Goal: Contribute content: Add original content to the website for others to see

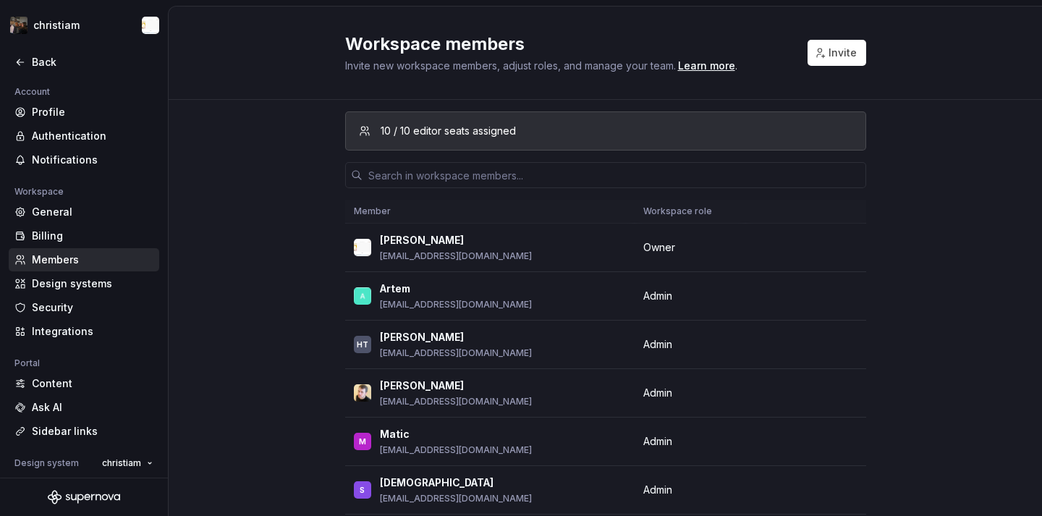
scroll to position [784, 0]
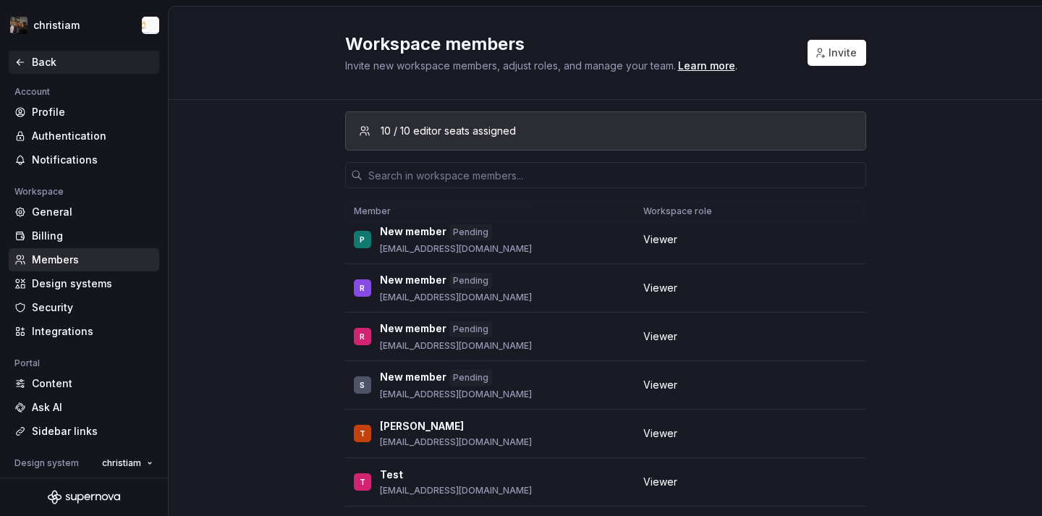
click at [34, 65] on div "Back" at bounding box center [93, 62] width 122 height 14
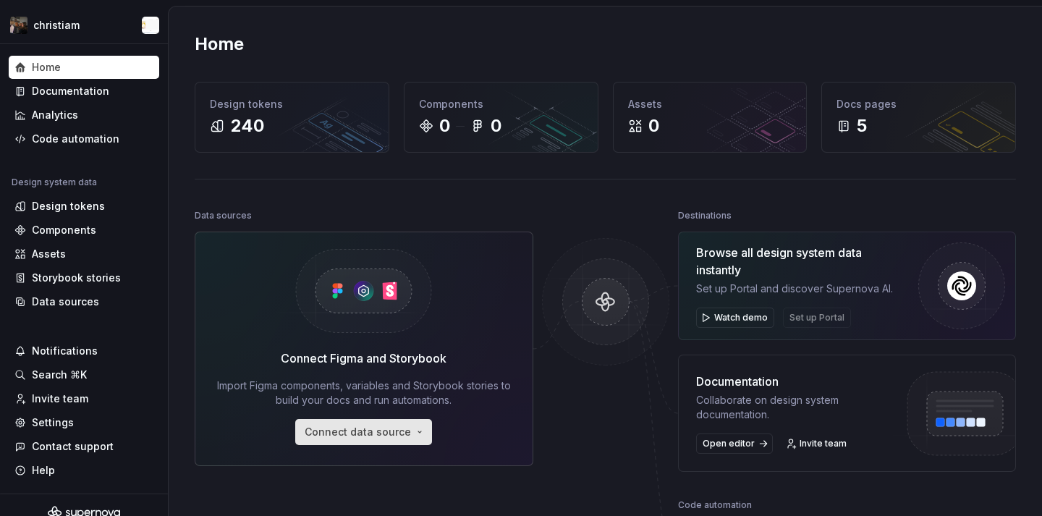
click at [374, 430] on span "Connect data source" at bounding box center [358, 432] width 106 height 14
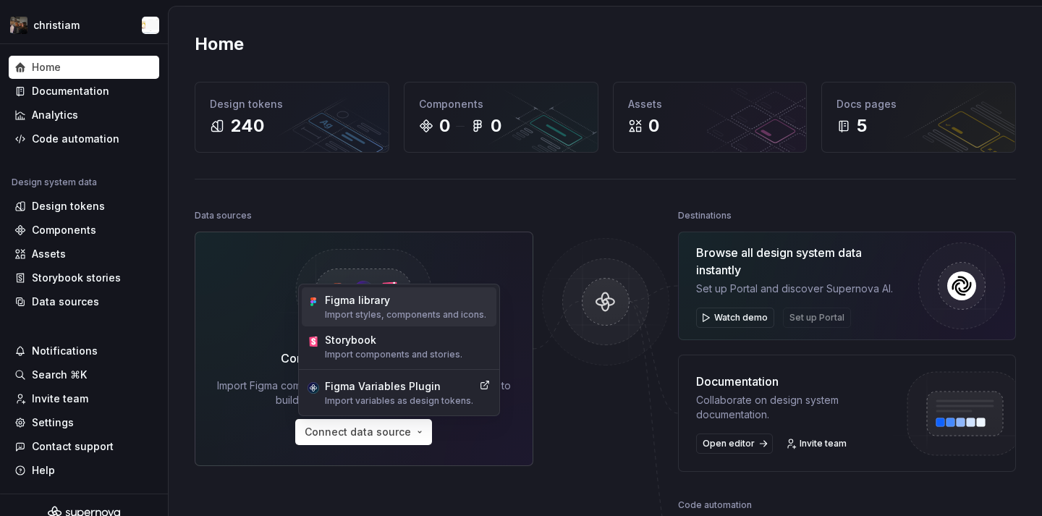
click at [369, 306] on div "Figma library" at bounding box center [405, 300] width 161 height 14
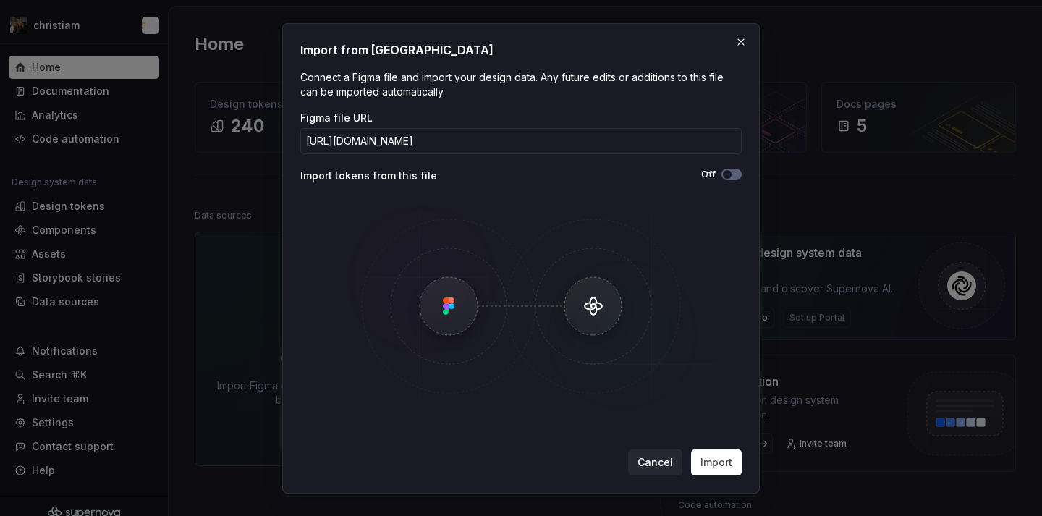
scroll to position [0, 1]
type input "[URL][DOMAIN_NAME]"
click at [720, 459] on span "Import" at bounding box center [716, 462] width 32 height 14
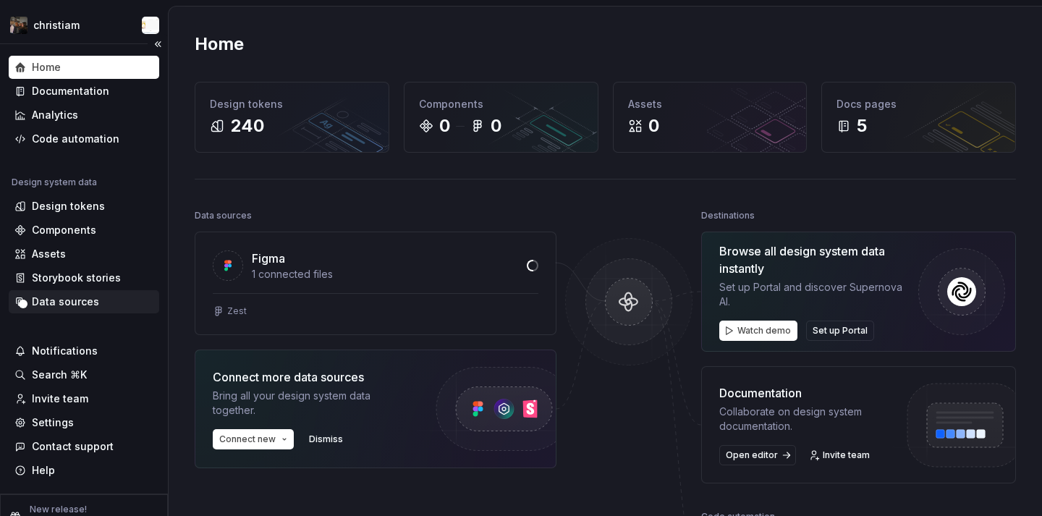
click at [86, 310] on div "Data sources" at bounding box center [84, 301] width 151 height 23
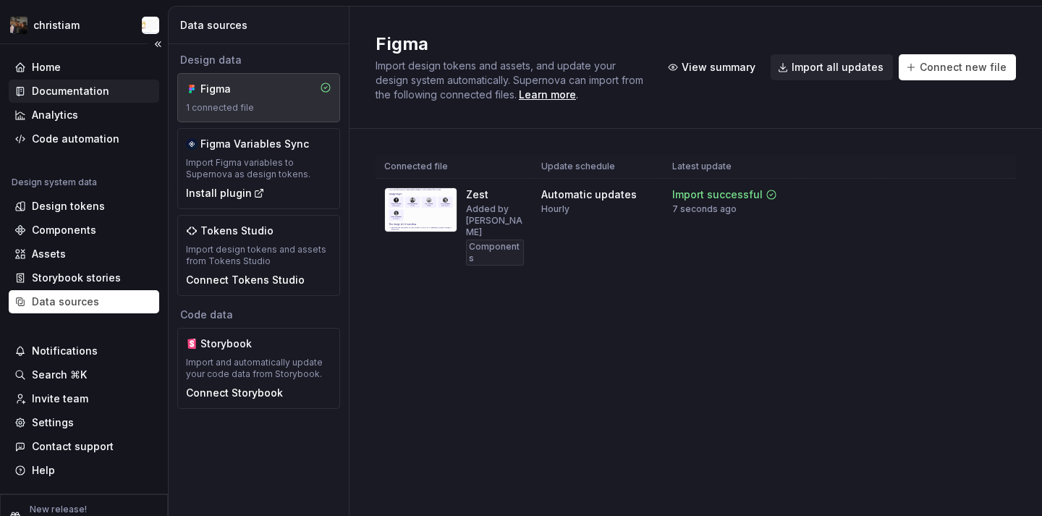
click at [87, 86] on div "Documentation" at bounding box center [70, 91] width 77 height 14
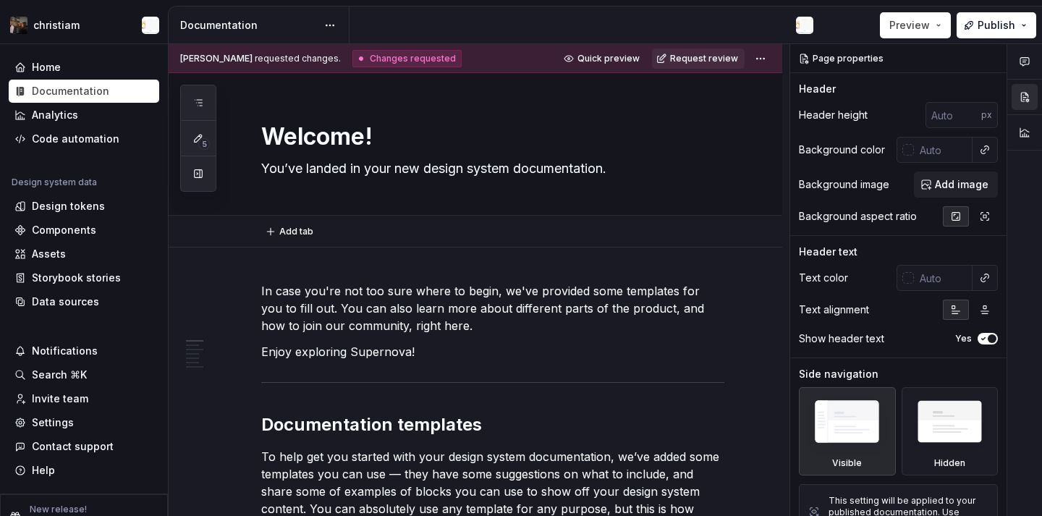
type textarea "*"
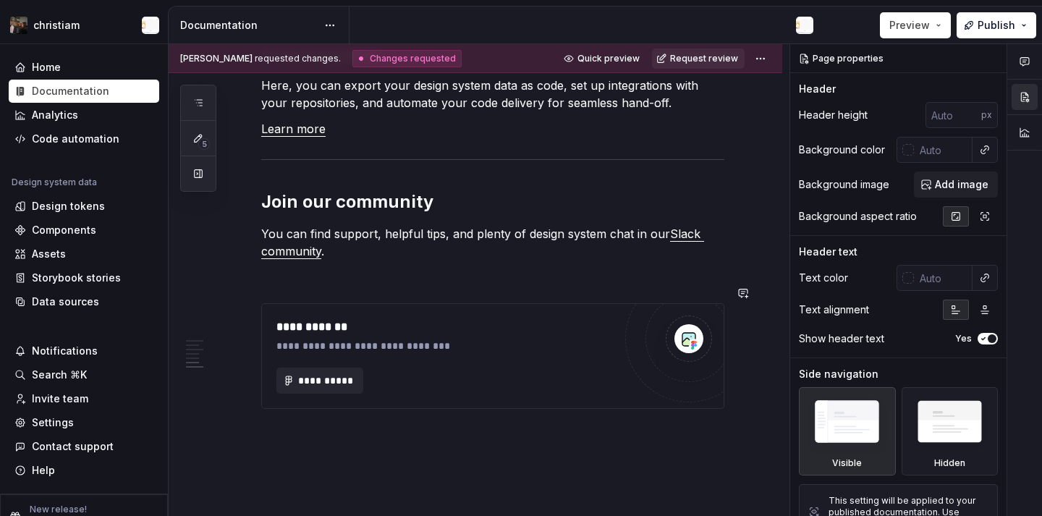
scroll to position [1436, 0]
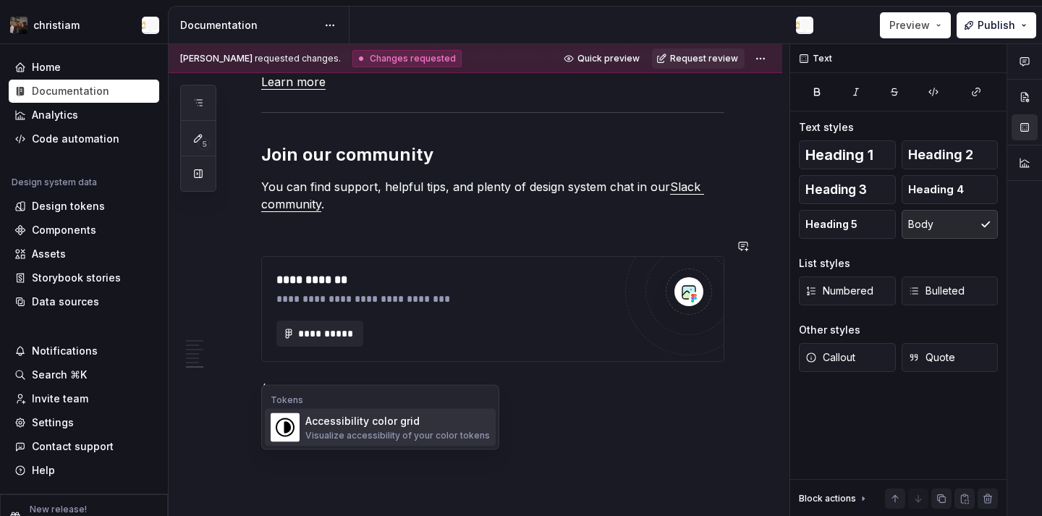
click at [438, 422] on div "Accessibility color grid" at bounding box center [397, 421] width 185 height 14
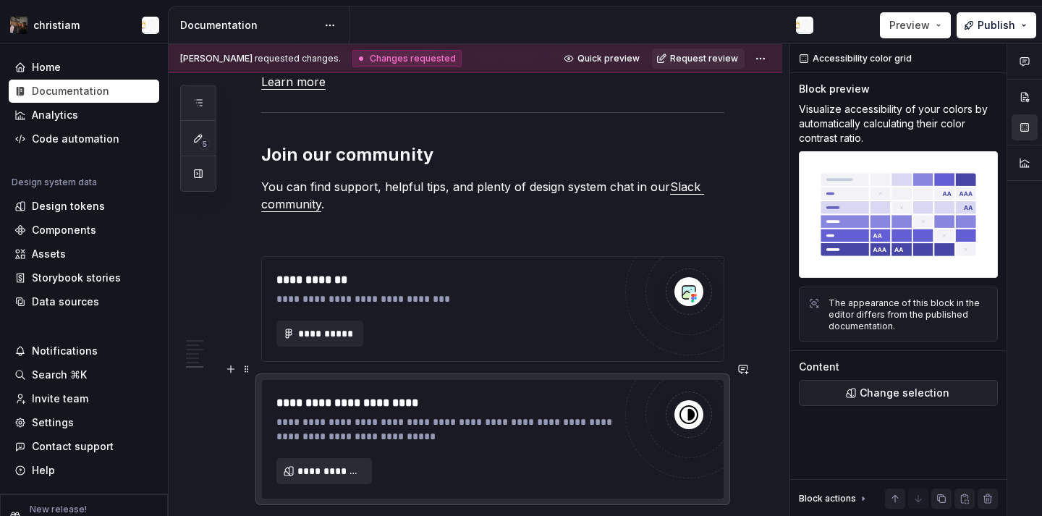
click at [352, 464] on span "**********" at bounding box center [329, 471] width 65 height 14
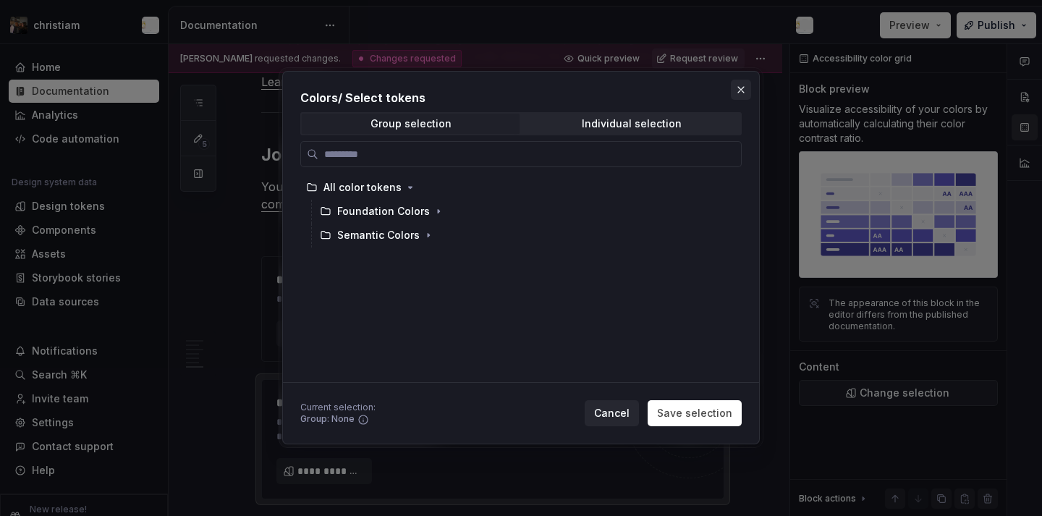
click at [745, 89] on button "button" at bounding box center [741, 90] width 20 height 20
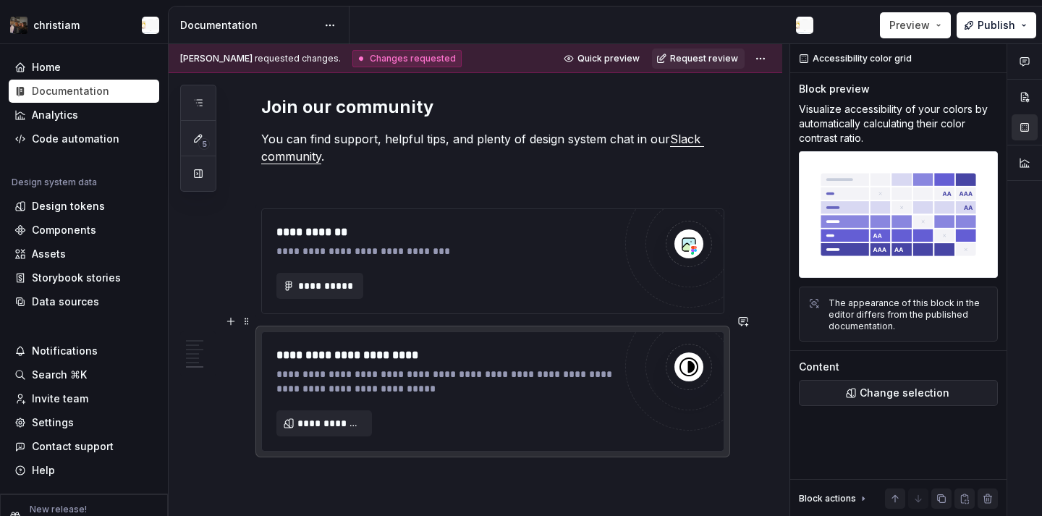
click at [492, 389] on div "**********" at bounding box center [444, 392] width 337 height 90
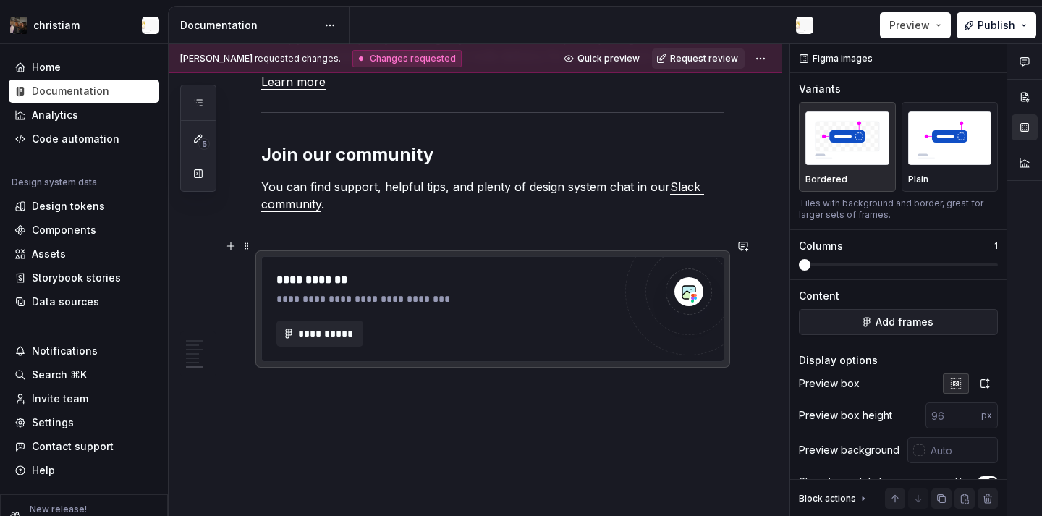
click at [390, 292] on div "**********" at bounding box center [448, 299] width 344 height 14
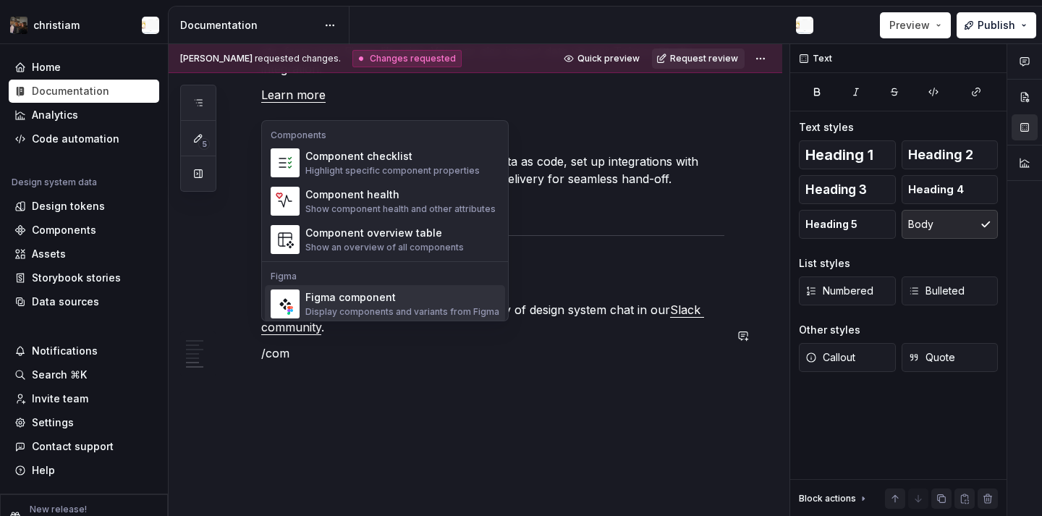
click at [378, 300] on div "Figma component" at bounding box center [402, 297] width 194 height 14
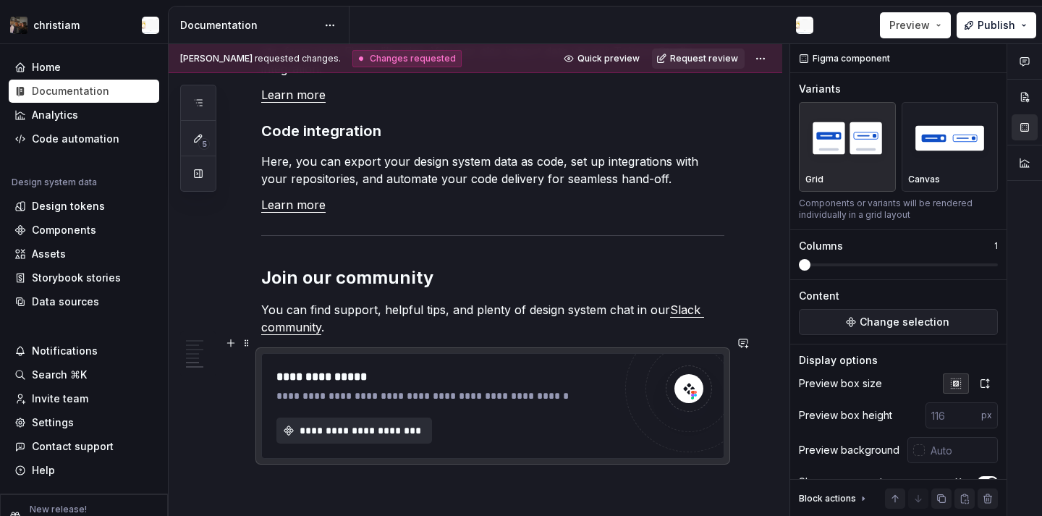
click at [357, 423] on span "**********" at bounding box center [359, 430] width 125 height 14
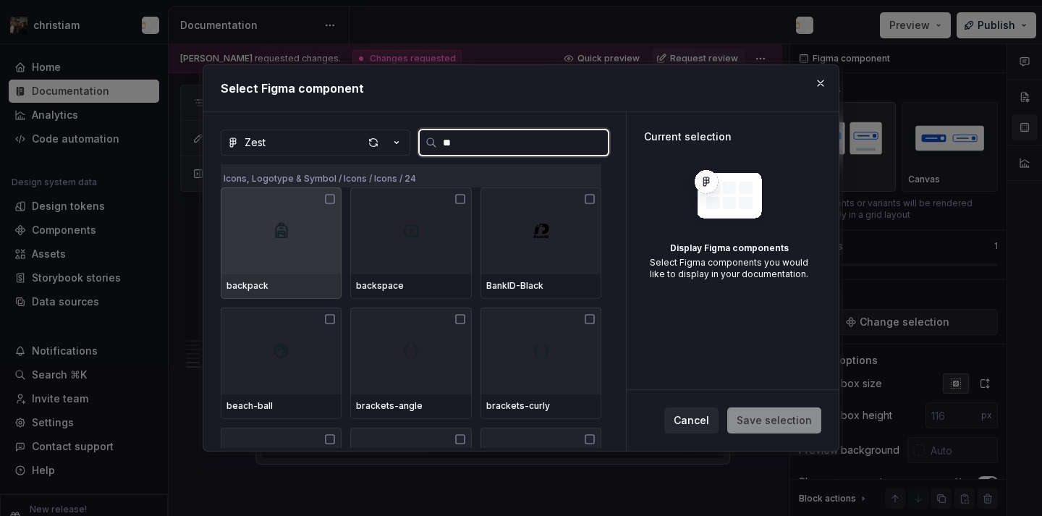
type input "***"
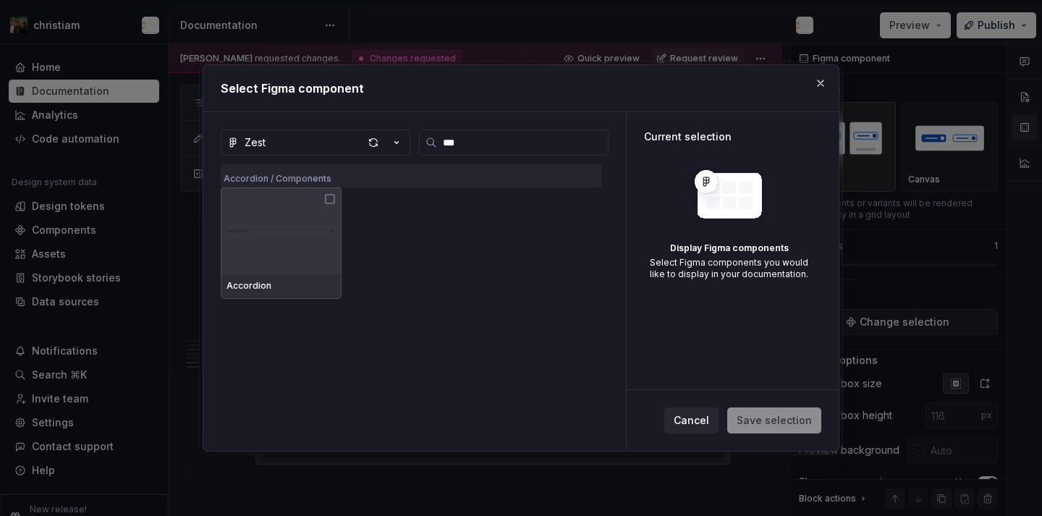
click at [351, 213] on div "Accordion" at bounding box center [411, 242] width 381 height 111
click at [326, 213] on img at bounding box center [280, 231] width 109 height 72
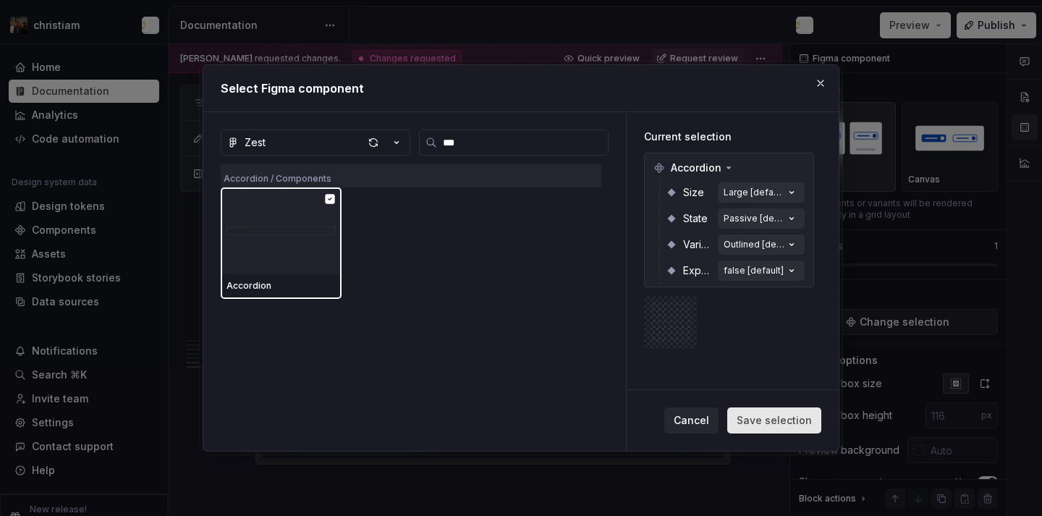
click at [789, 419] on span "Save selection" at bounding box center [774, 420] width 75 height 14
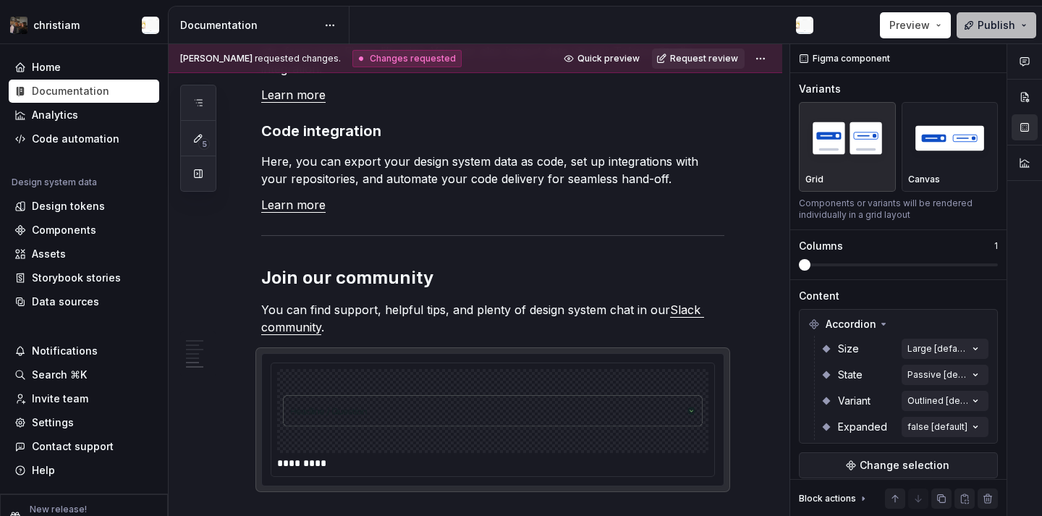
click at [988, 31] on span "Publish" at bounding box center [997, 25] width 38 height 14
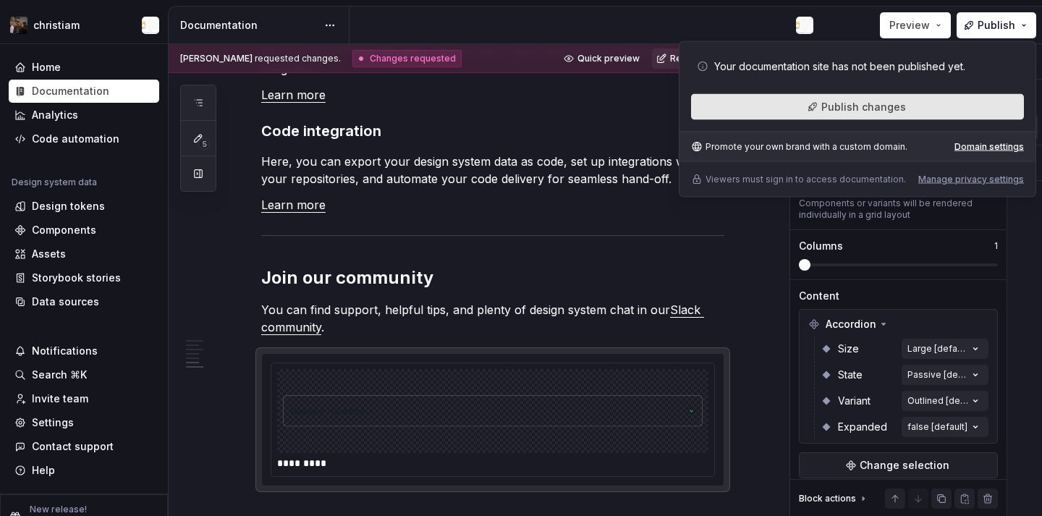
click at [904, 113] on button "Publish changes" at bounding box center [857, 107] width 333 height 26
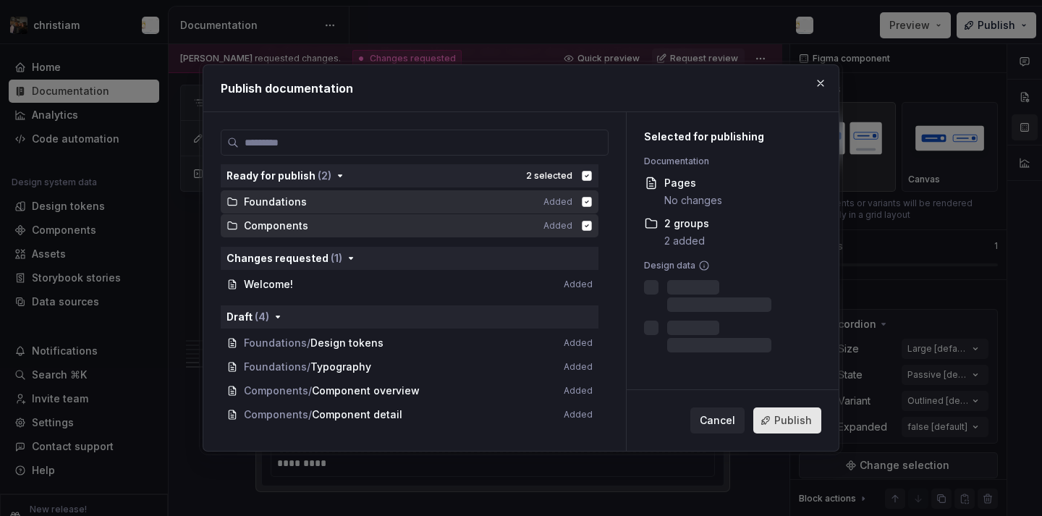
click at [782, 421] on span "Publish" at bounding box center [793, 420] width 38 height 14
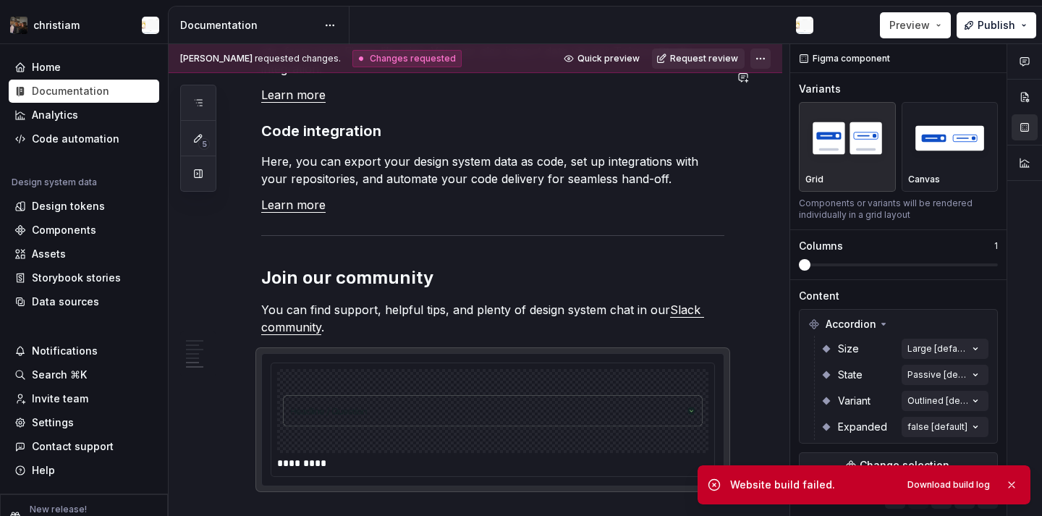
click at [766, 52] on html "christiam Home Documentation Analytics Code automation Design system data Desig…" at bounding box center [521, 258] width 1042 height 516
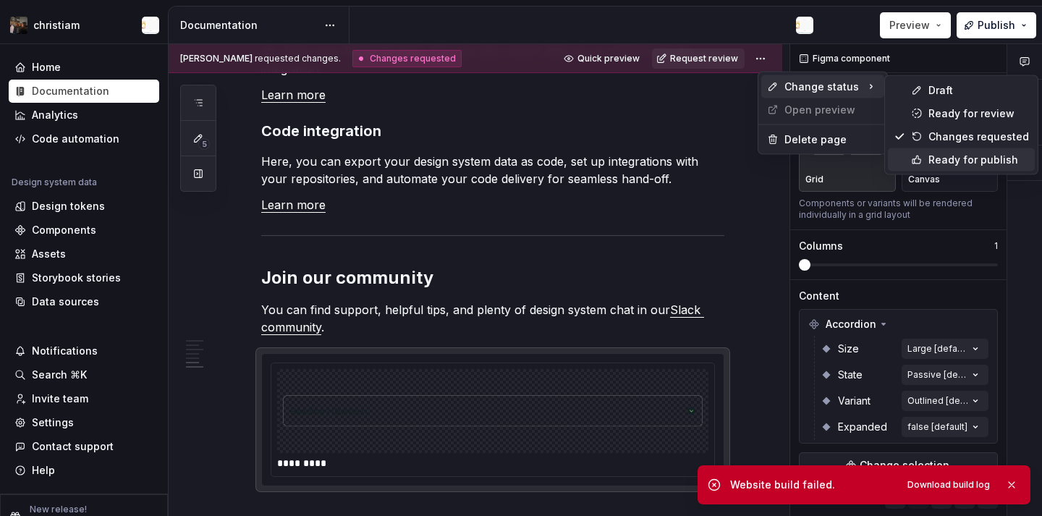
click at [943, 156] on div "Ready for publish" at bounding box center [978, 160] width 101 height 14
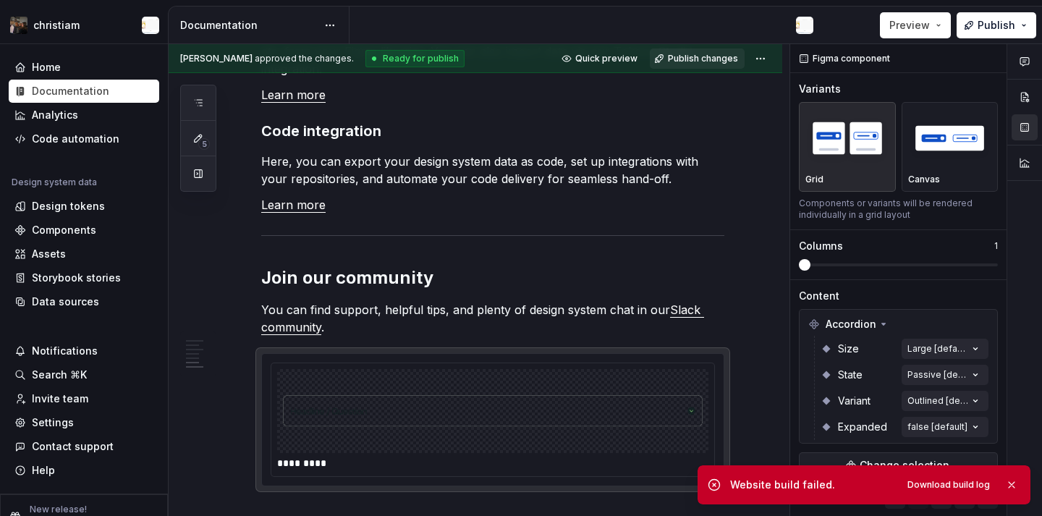
scroll to position [1090, 0]
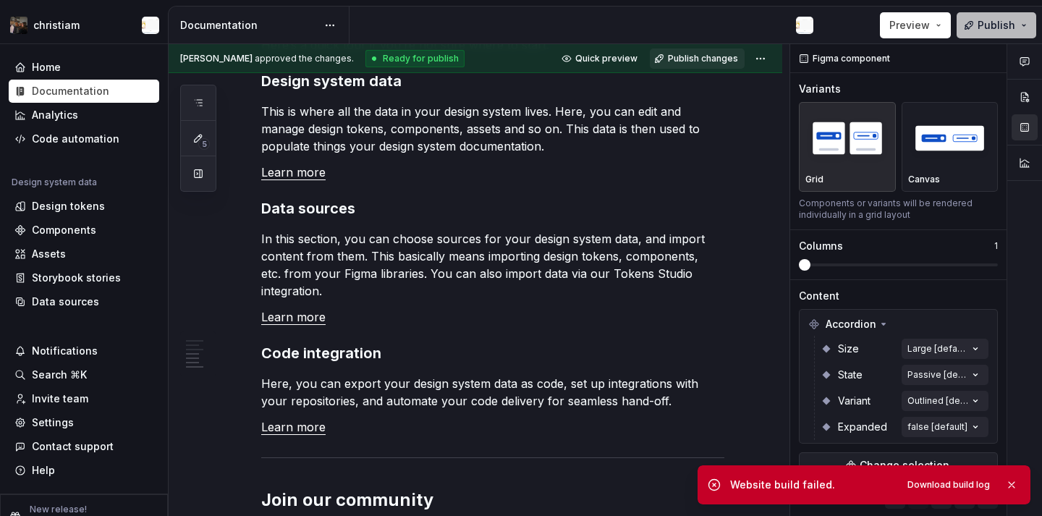
click at [978, 30] on button "Publish" at bounding box center [997, 25] width 80 height 26
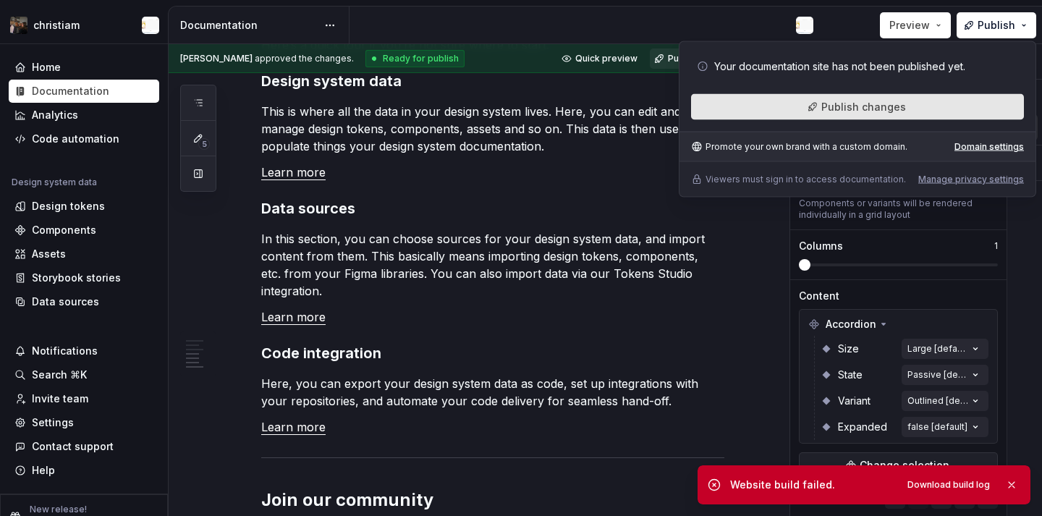
click at [861, 105] on span "Publish changes" at bounding box center [863, 107] width 85 height 14
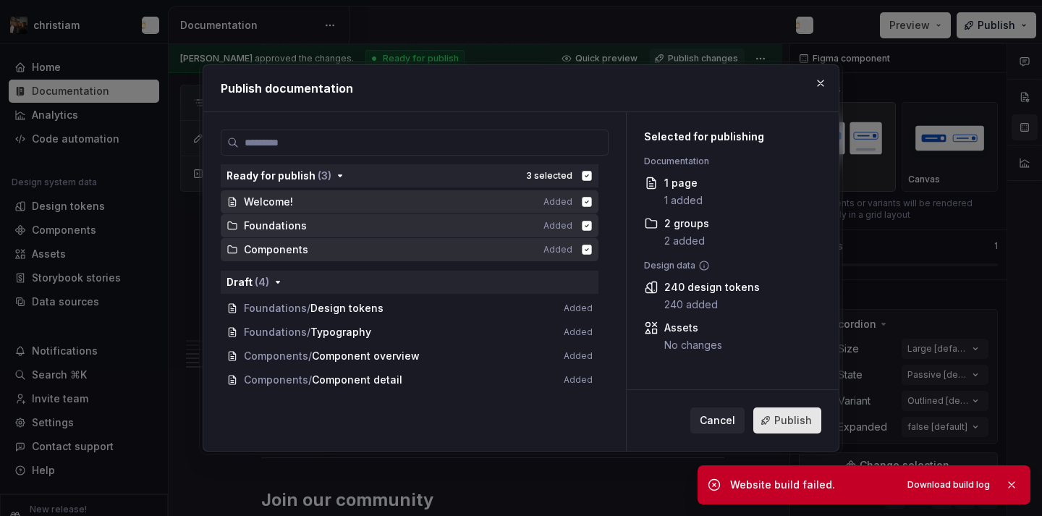
click at [766, 413] on button "Publish" at bounding box center [787, 420] width 68 height 26
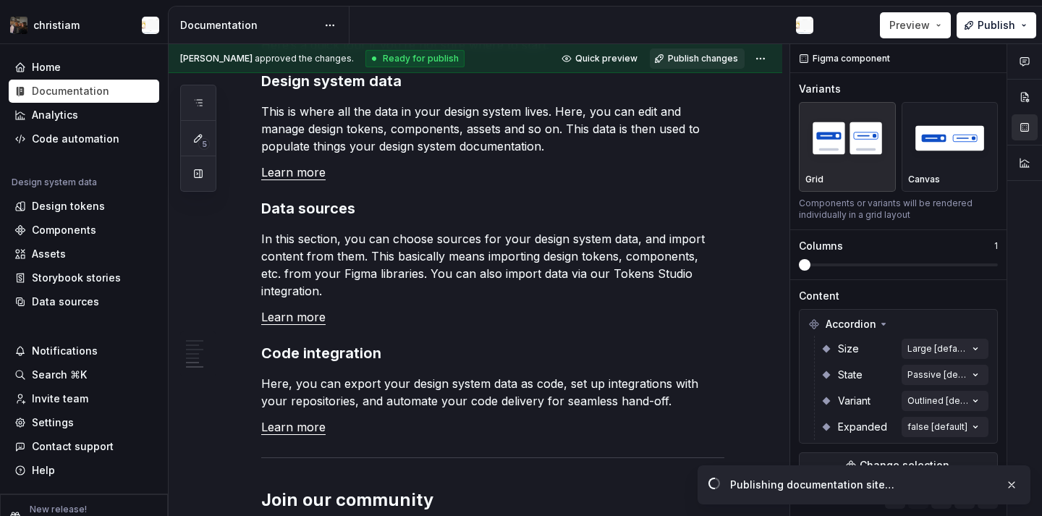
scroll to position [1437, 0]
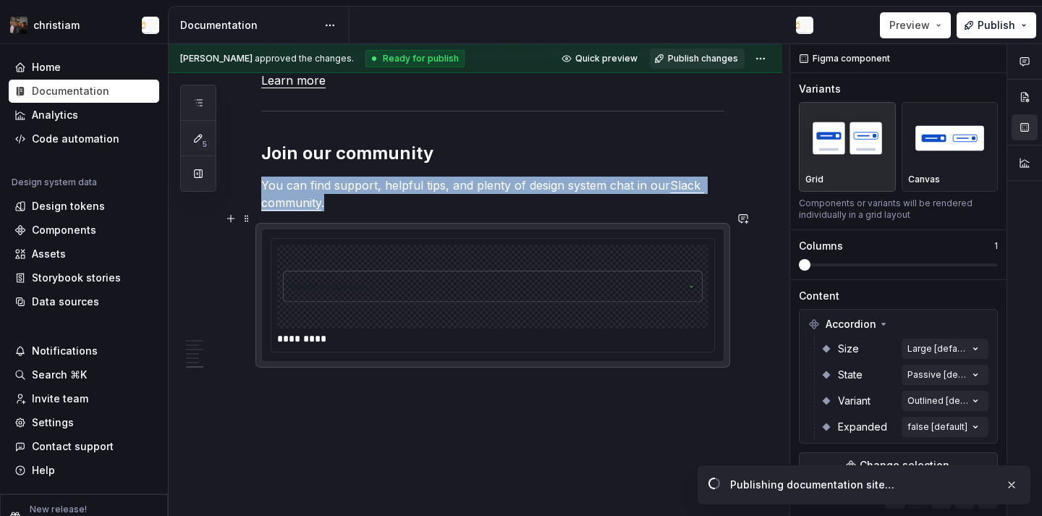
click at [671, 331] on div "*********" at bounding box center [496, 338] width 438 height 14
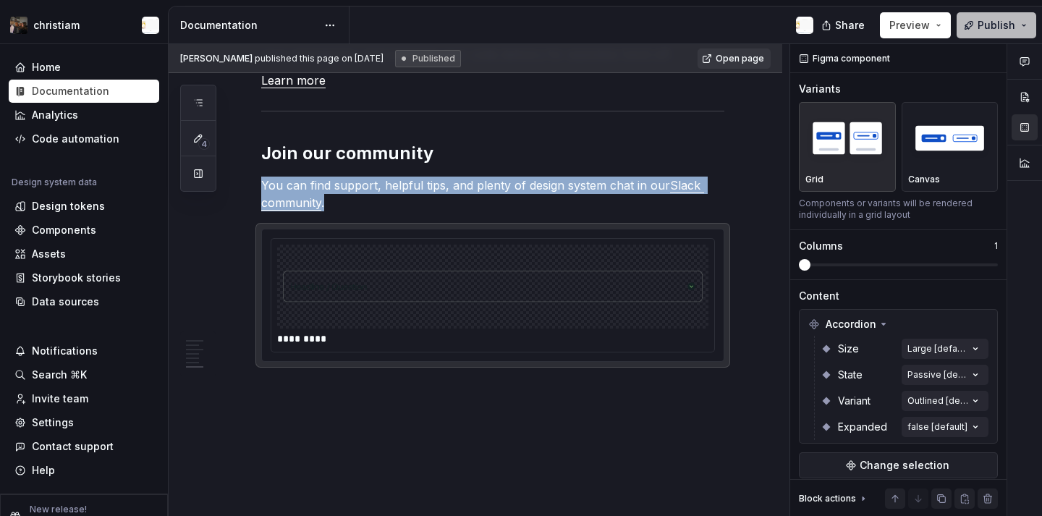
click at [1003, 35] on button "Publish" at bounding box center [997, 25] width 80 height 26
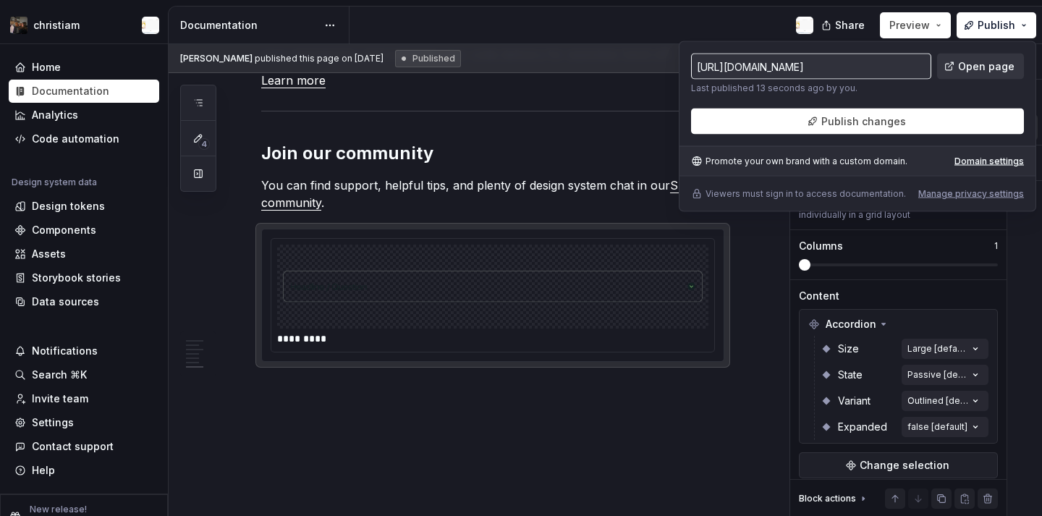
click at [997, 62] on span "Open page" at bounding box center [986, 66] width 56 height 14
click at [979, 68] on span "Open page" at bounding box center [986, 66] width 56 height 14
type textarea "*"
